Goal: Task Accomplishment & Management: Manage account settings

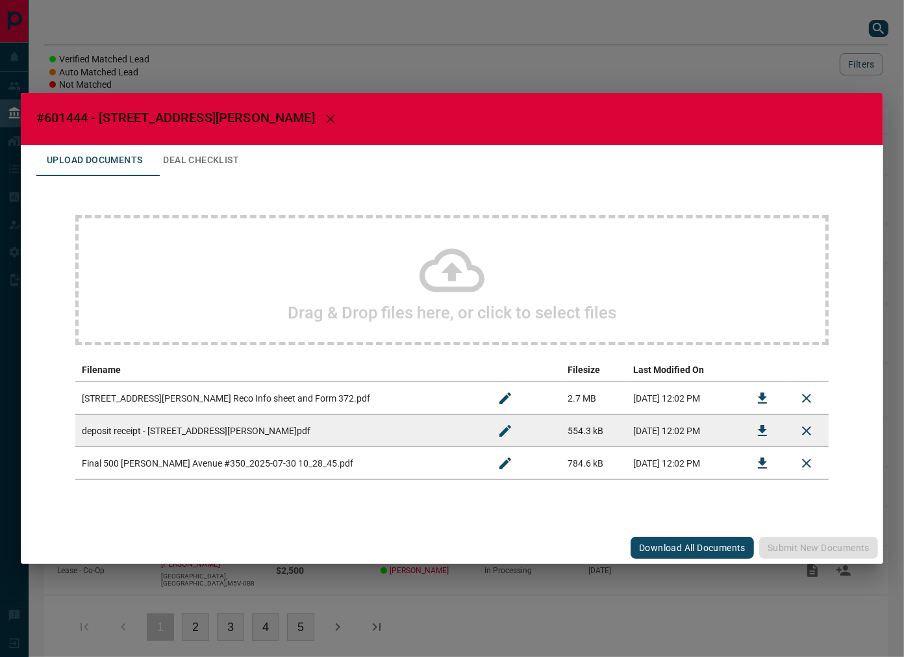
click at [60, 118] on span "#601444 - [STREET_ADDRESS][PERSON_NAME]" at bounding box center [175, 118] width 279 height 16
copy span "601444"
click at [755, 468] on icon "Download" at bounding box center [763, 463] width 16 height 16
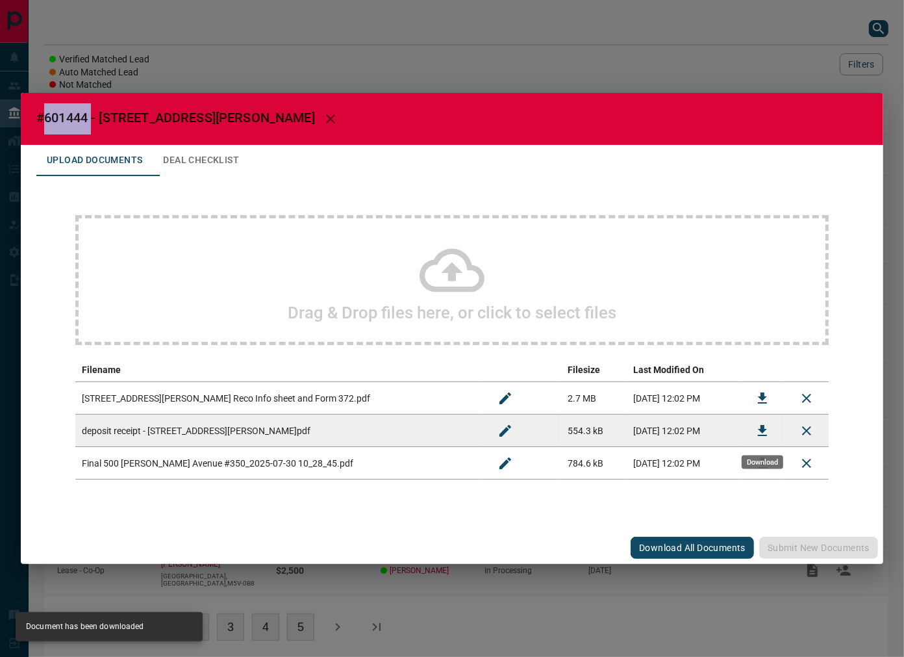
click at [758, 429] on icon "Download" at bounding box center [763, 431] width 16 height 16
click at [757, 396] on icon "Download" at bounding box center [763, 398] width 16 height 16
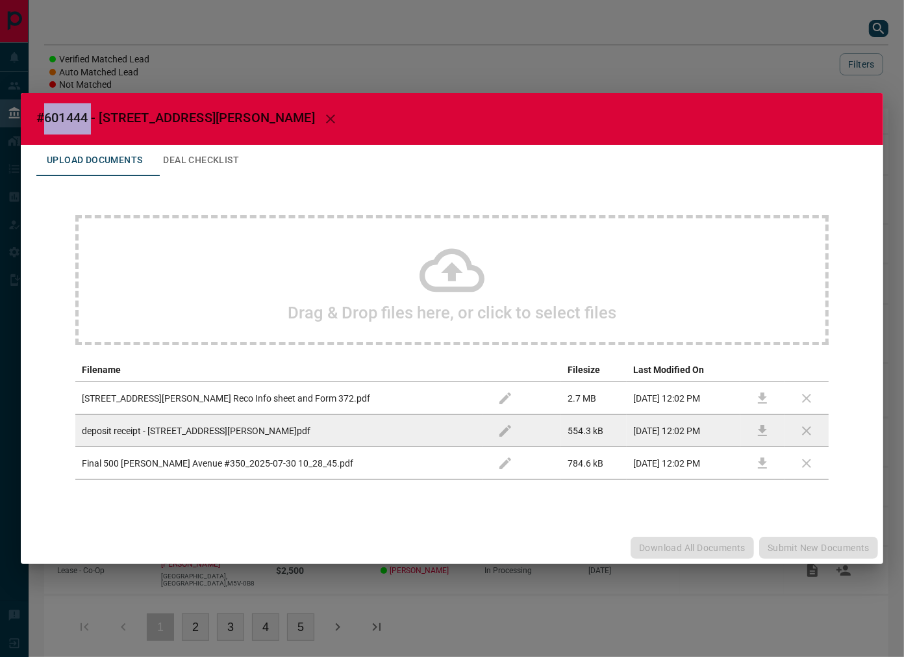
click at [242, 155] on button "Deal Checklist" at bounding box center [201, 160] width 97 height 31
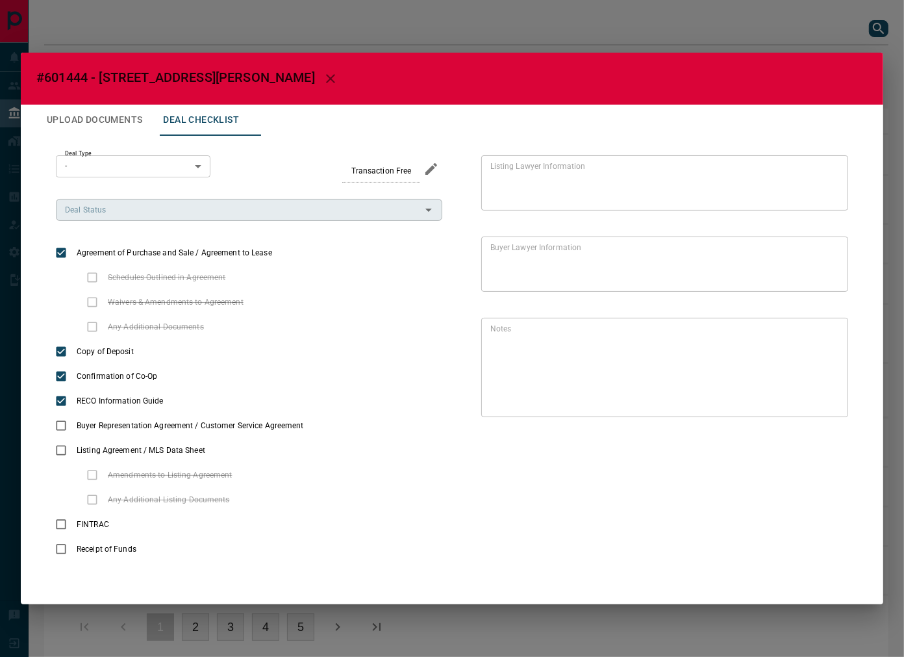
click at [156, 212] on input "Deal Status" at bounding box center [238, 210] width 357 height 14
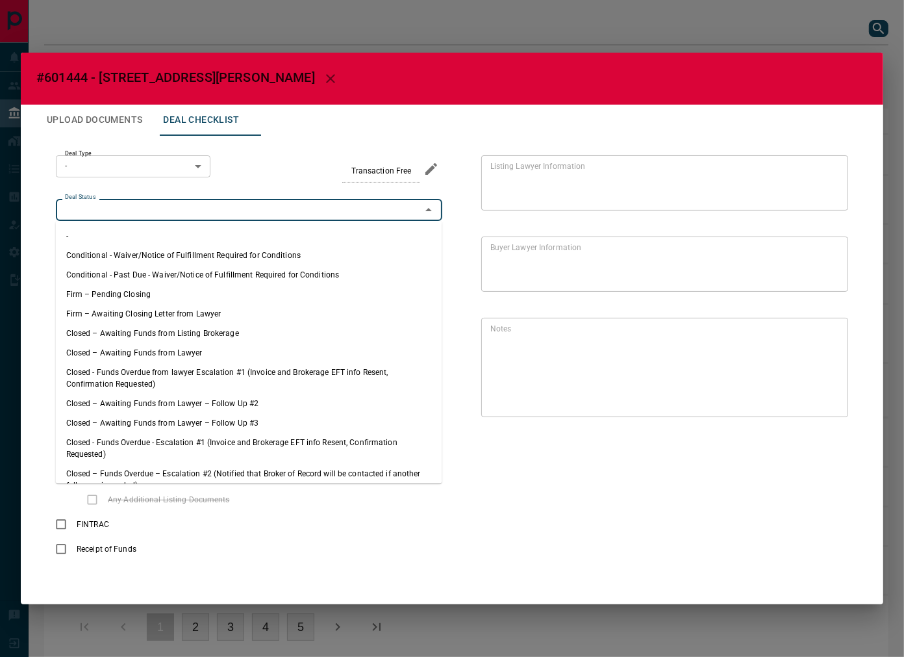
click at [153, 299] on li "Firm – Pending Closing" at bounding box center [249, 293] width 386 height 19
type input "**********"
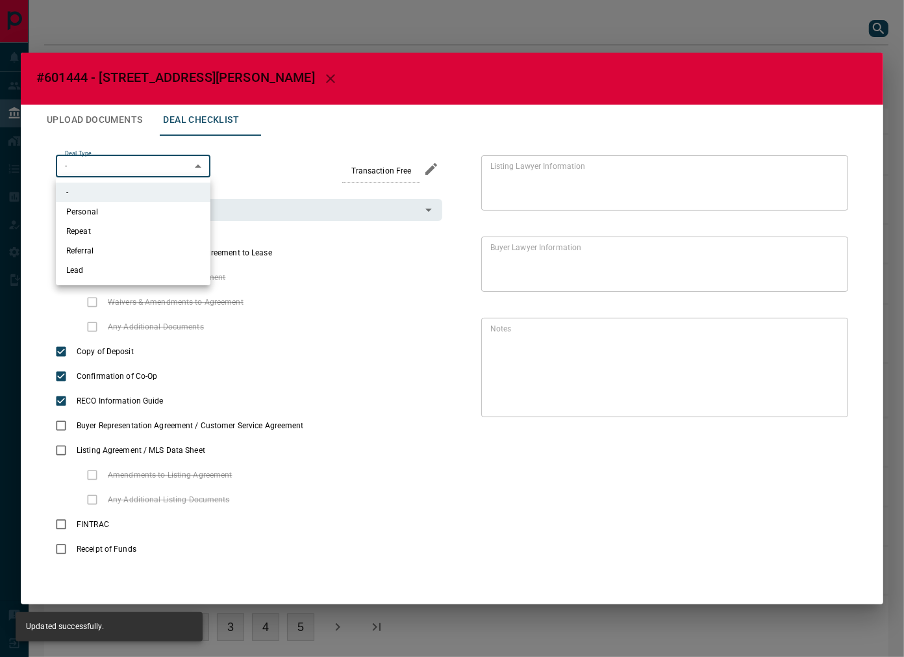
click at [150, 173] on body "Lead Transfers Leads Deals Listings Campaigns Quota Rules Agent Quotas Admin Mo…" at bounding box center [452, 335] width 904 height 671
click at [142, 268] on li "Lead" at bounding box center [133, 269] width 155 height 19
type input "*"
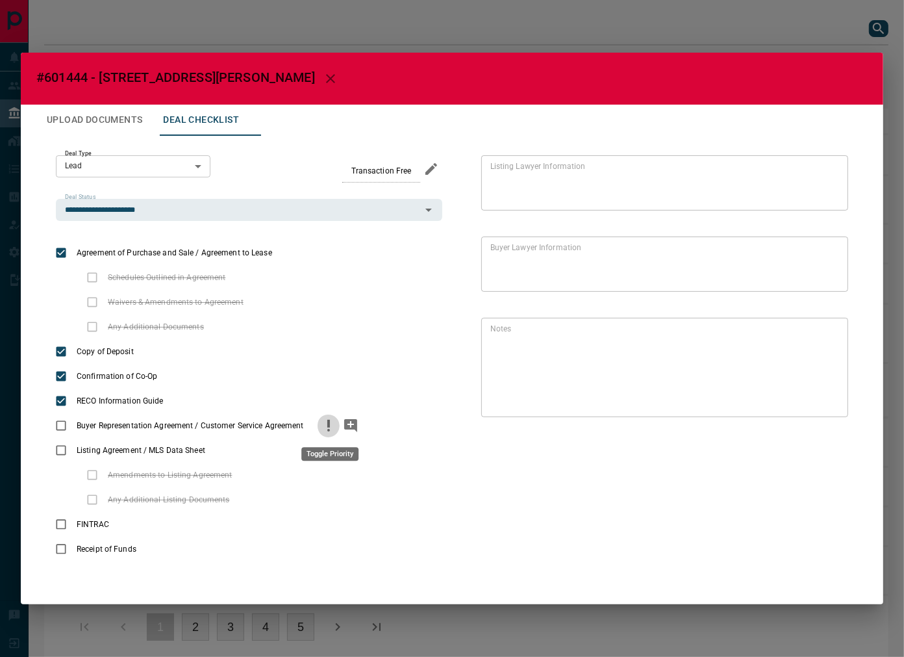
click at [327, 423] on icon "priority" at bounding box center [329, 426] width 16 height 16
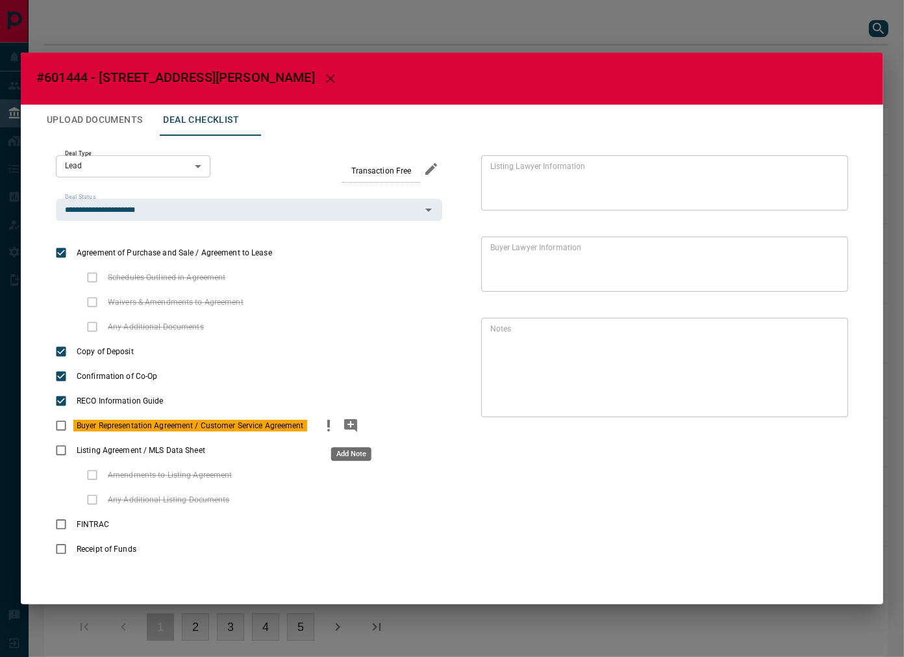
click at [342, 423] on button "add note" at bounding box center [351, 425] width 22 height 25
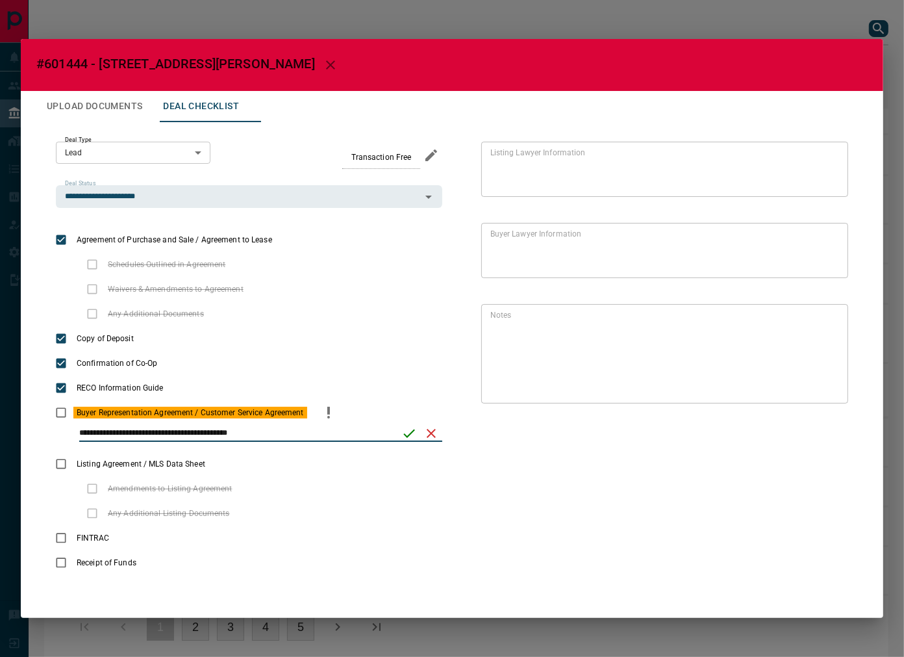
type input "**********"
click at [413, 440] on button "save" at bounding box center [409, 433] width 22 height 22
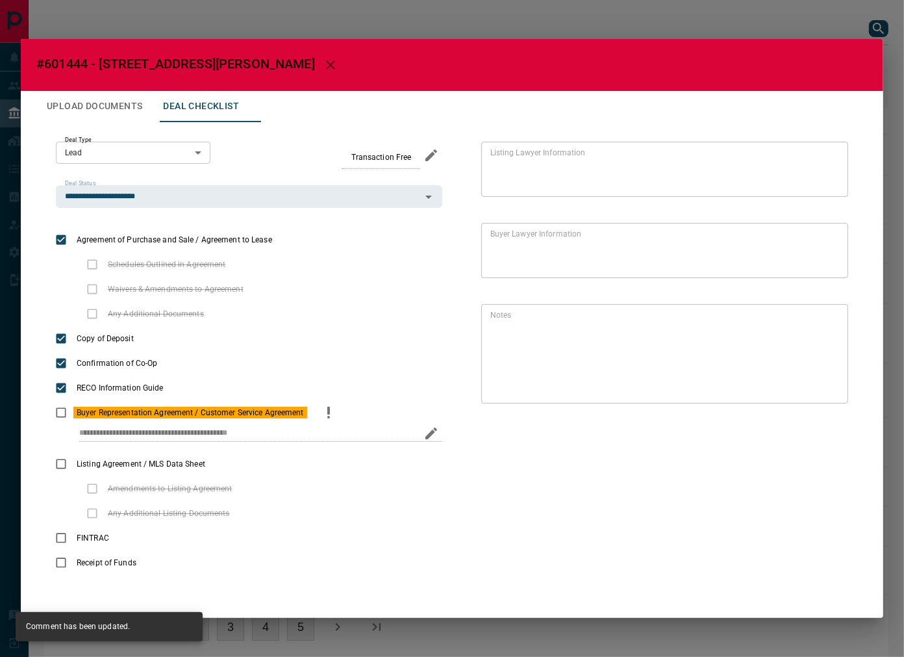
click at [105, 111] on button "Upload Documents" at bounding box center [94, 106] width 116 height 31
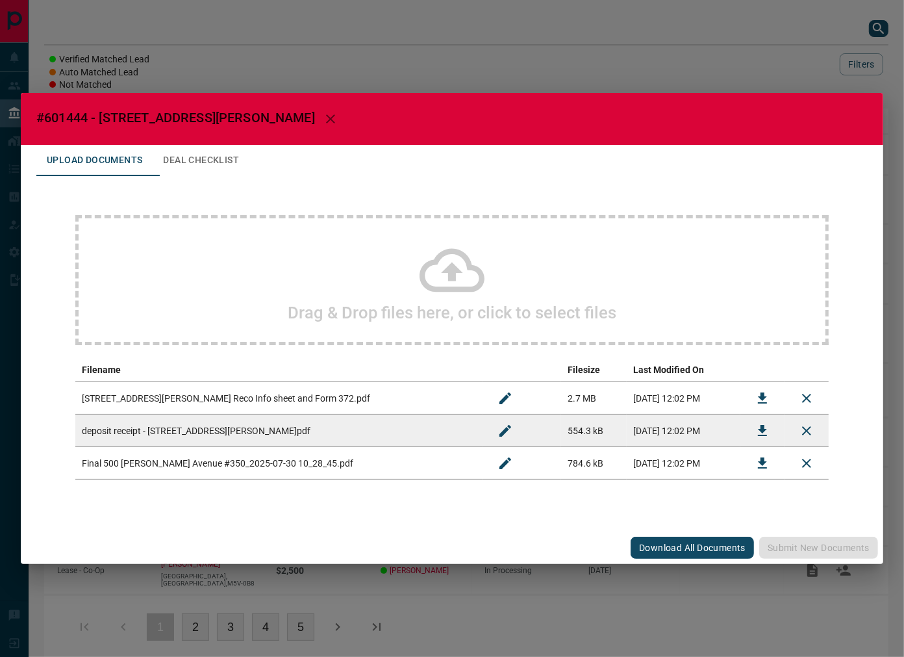
click at [290, 242] on div "Drag & Drop files here, or click to select files" at bounding box center [451, 280] width 753 height 130
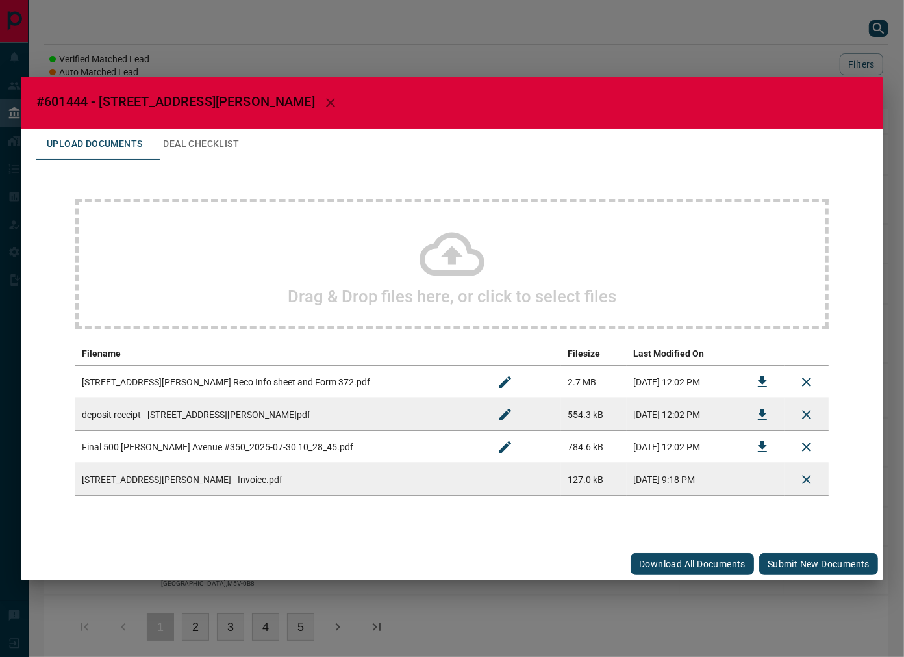
click at [789, 559] on button "Submit new documents" at bounding box center [818, 564] width 119 height 22
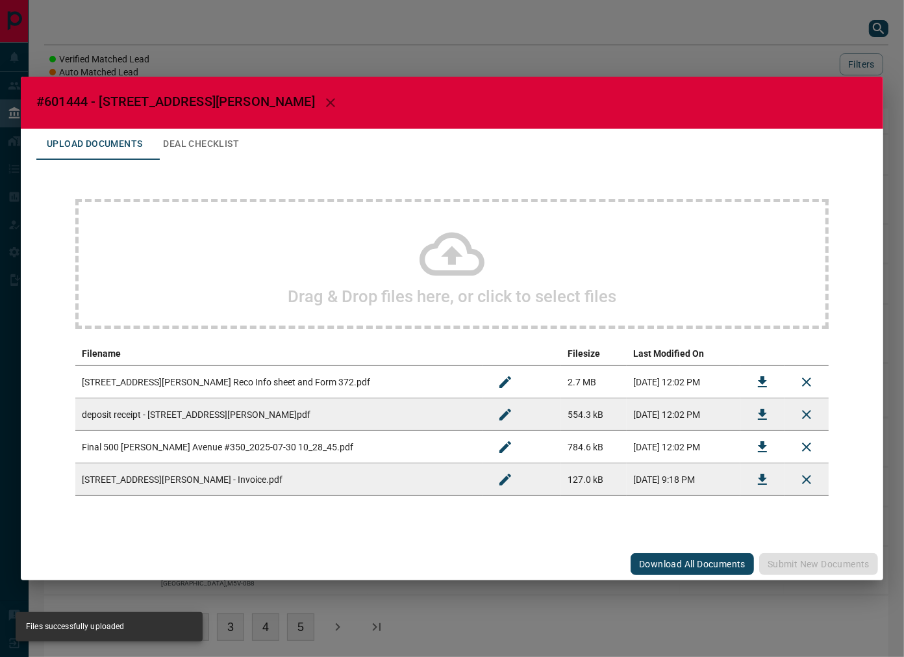
click at [210, 134] on button "Deal Checklist" at bounding box center [201, 144] width 97 height 31
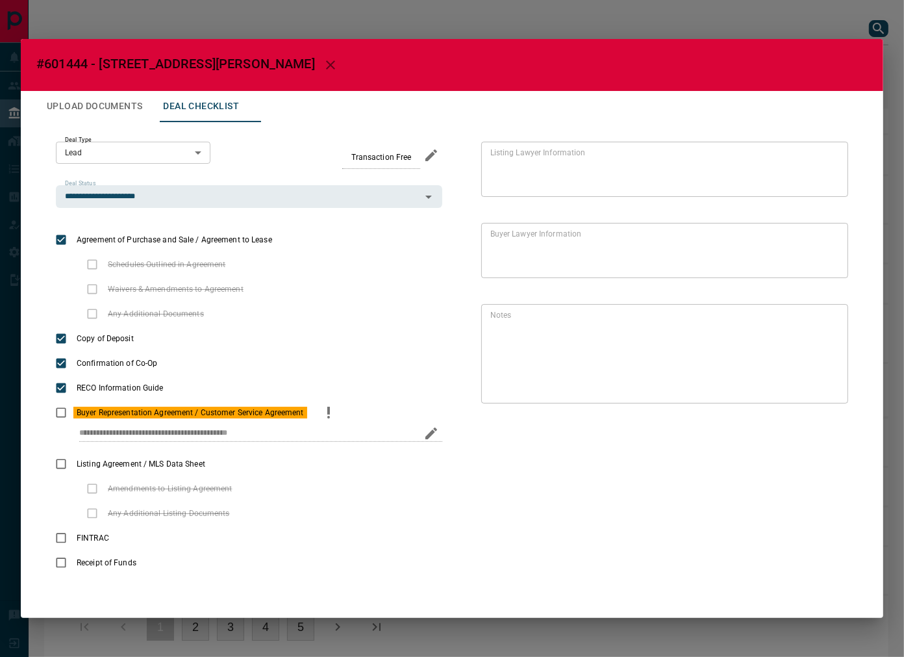
drag, startPoint x: 79, startPoint y: 433, endPoint x: 355, endPoint y: 445, distance: 276.3
click at [355, 445] on div "**********" at bounding box center [249, 438] width 386 height 27
click at [92, 110] on button "Upload Documents" at bounding box center [94, 106] width 116 height 31
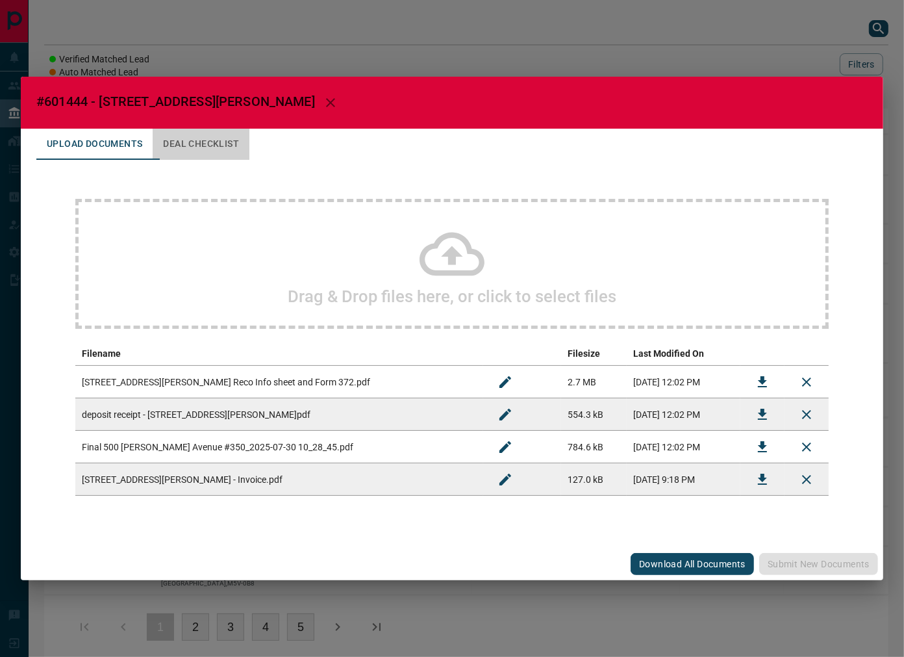
click at [212, 157] on button "Deal Checklist" at bounding box center [201, 144] width 97 height 31
